Goal: Transaction & Acquisition: Purchase product/service

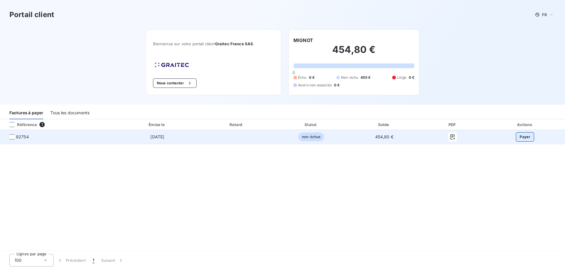
click at [523, 140] on button "Payer" at bounding box center [525, 136] width 18 height 9
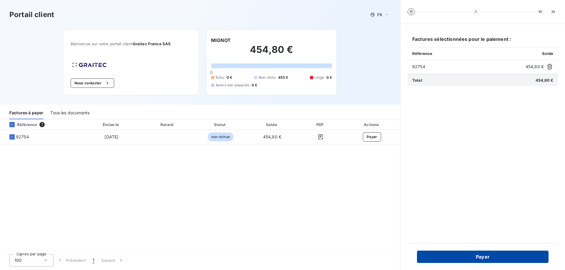
click at [504, 259] on button "Payer" at bounding box center [483, 257] width 132 height 12
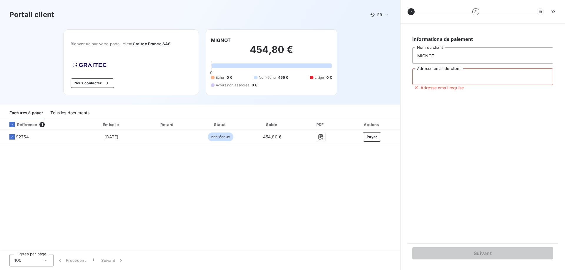
click at [458, 79] on input "Adresse email du client" at bounding box center [482, 77] width 141 height 16
type input "a"
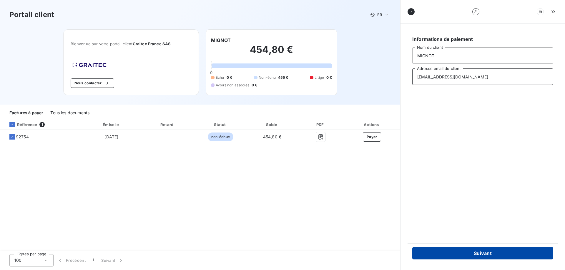
type input "[EMAIL_ADDRESS][DOMAIN_NAME]"
click at [483, 253] on button "Suivant" at bounding box center [482, 253] width 141 height 12
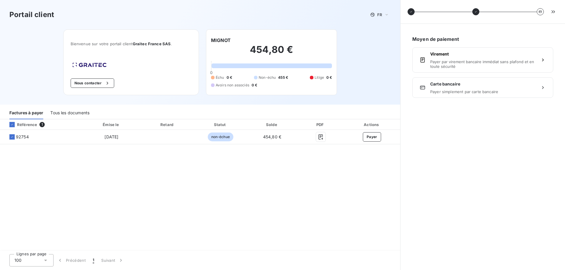
click at [509, 87] on div "Carte bancaire Payer simplement par carte bancaire" at bounding box center [482, 87] width 105 height 13
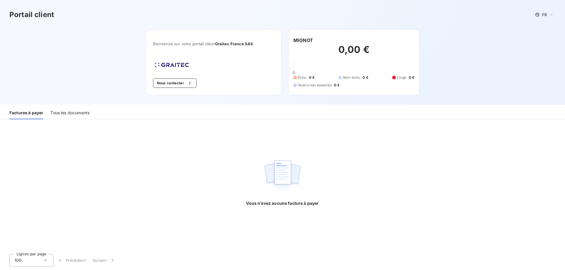
click at [82, 114] on div "Tous les documents" at bounding box center [69, 113] width 39 height 12
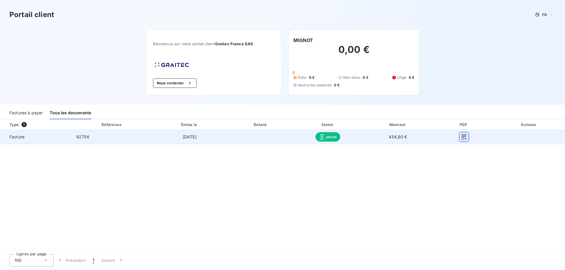
click at [464, 139] on icon "button" at bounding box center [464, 137] width 6 height 6
